Goal: Task Accomplishment & Management: Manage account settings

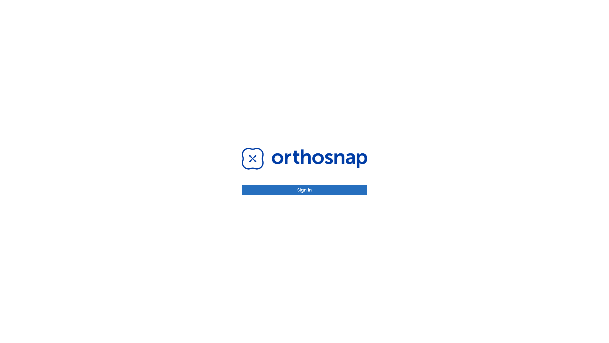
click at [305, 190] on button "Sign in" at bounding box center [305, 190] width 126 height 10
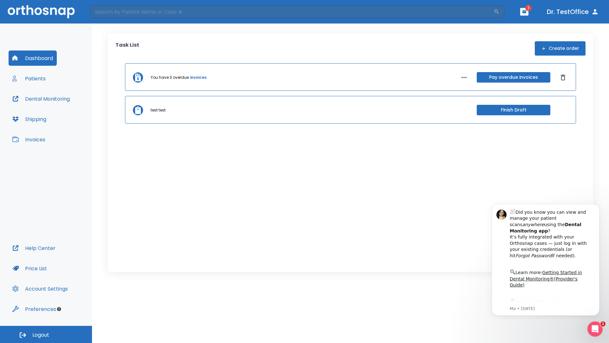
click at [46, 334] on span "Logout" at bounding box center [40, 334] width 17 height 7
